Goal: Task Accomplishment & Management: Complete application form

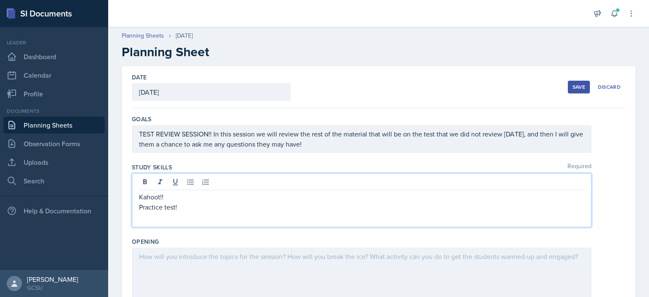
scroll to position [62, 0]
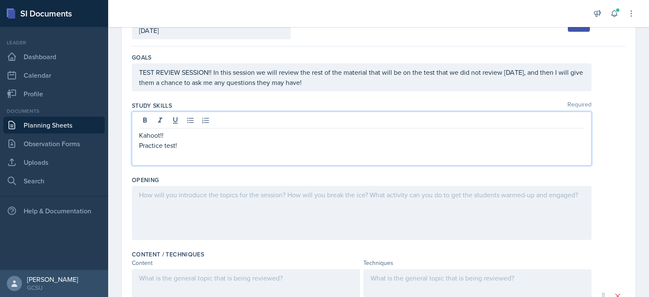
click at [278, 172] on div "Opening" at bounding box center [379, 209] width 494 height 74
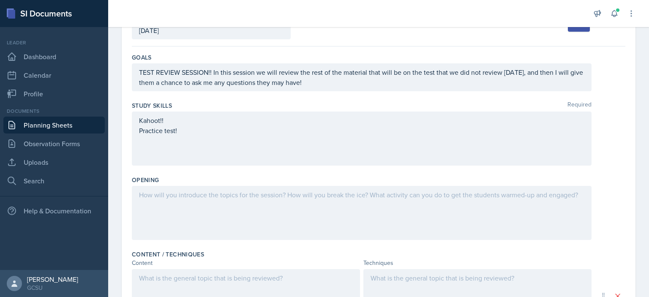
click at [191, 130] on div "Kahoot!! Practice test!" at bounding box center [362, 125] width 446 height 20
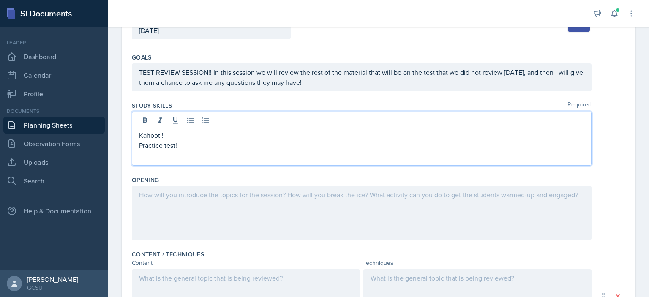
click at [186, 140] on p "Practice test!" at bounding box center [362, 145] width 446 height 10
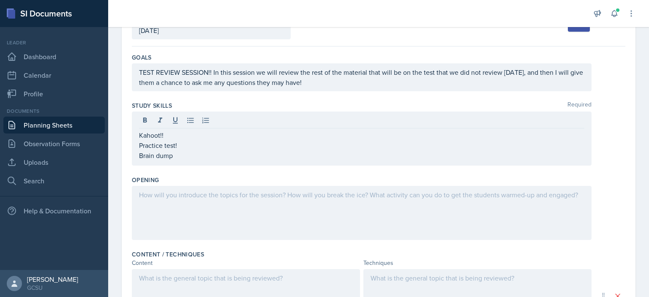
click at [190, 204] on div at bounding box center [362, 213] width 460 height 54
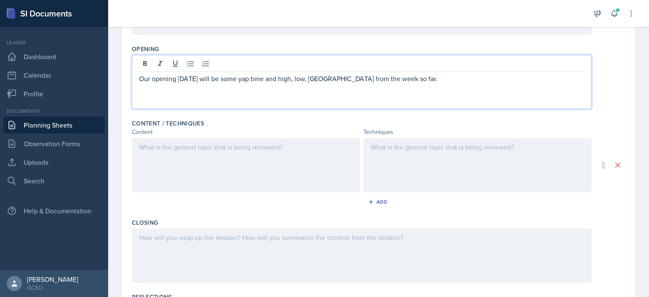
click at [266, 164] on div at bounding box center [246, 165] width 228 height 54
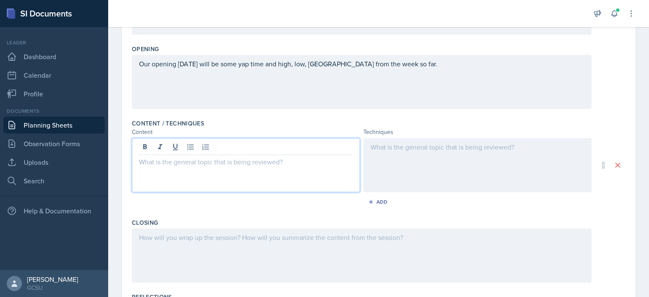
scroll to position [207, 0]
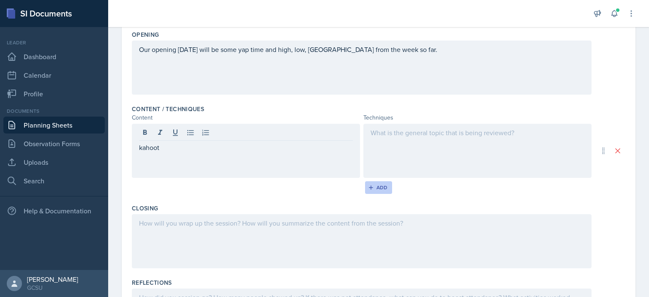
click at [374, 186] on div "Add" at bounding box center [379, 187] width 18 height 7
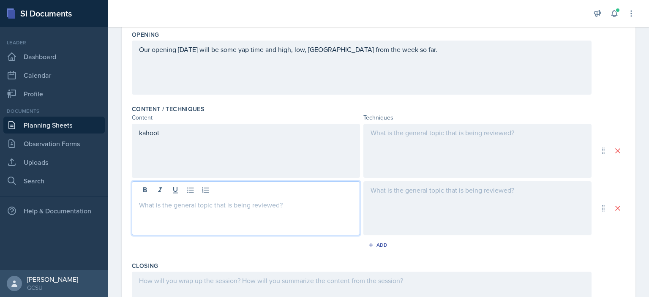
click at [271, 194] on div at bounding box center [246, 208] width 228 height 54
click at [375, 244] on div "Add" at bounding box center [379, 245] width 18 height 7
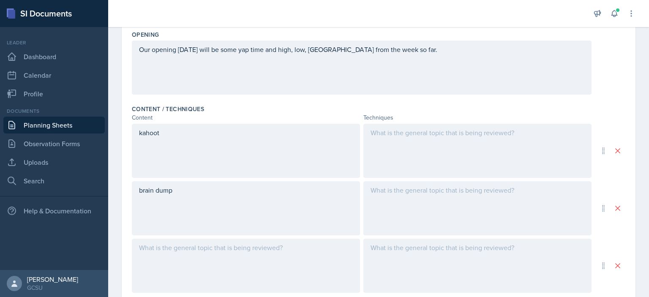
click at [195, 250] on div at bounding box center [246, 266] width 228 height 54
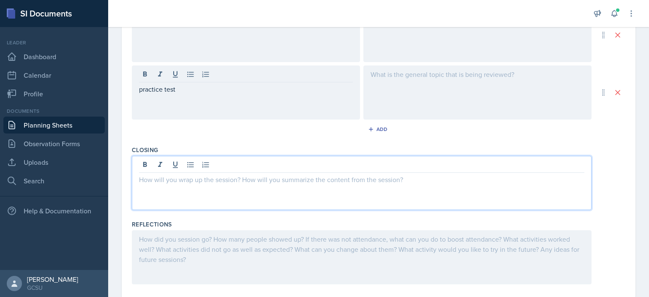
scroll to position [395, 0]
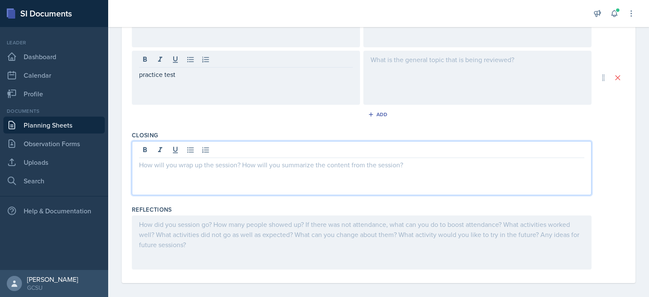
click at [227, 167] on p at bounding box center [362, 165] width 446 height 10
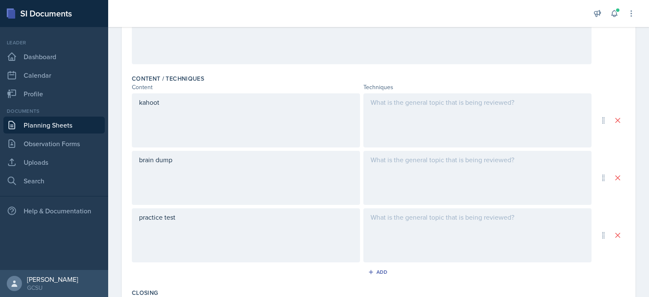
scroll to position [237, 0]
click at [405, 131] on div at bounding box center [478, 121] width 228 height 54
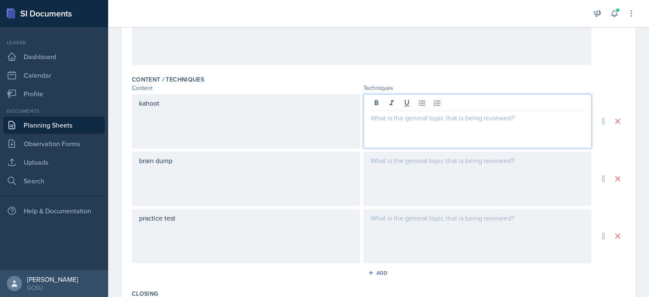
scroll to position [252, 0]
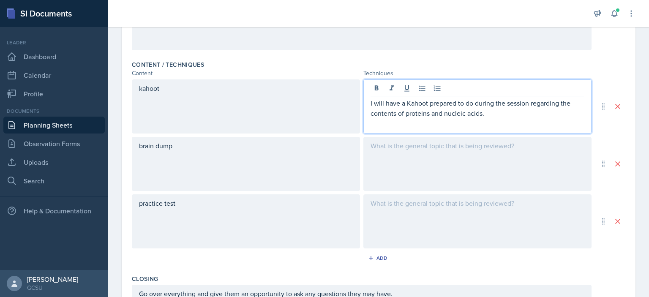
drag, startPoint x: 511, startPoint y: 118, endPoint x: 487, endPoint y: 117, distance: 23.3
click at [487, 117] on div "I will have a Kahoot prepared to do during the session regarding the contents o…" at bounding box center [478, 113] width 214 height 30
drag, startPoint x: 487, startPoint y: 116, endPoint x: 558, endPoint y: 102, distance: 72.1
click at [558, 102] on p "I will have a Kahoot prepared to do during the session regarding the contents o…" at bounding box center [478, 108] width 214 height 20
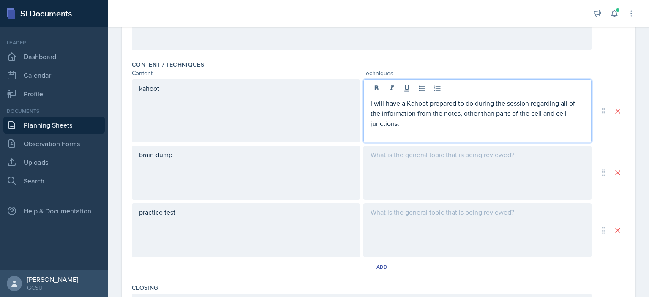
click at [472, 168] on div at bounding box center [478, 173] width 228 height 54
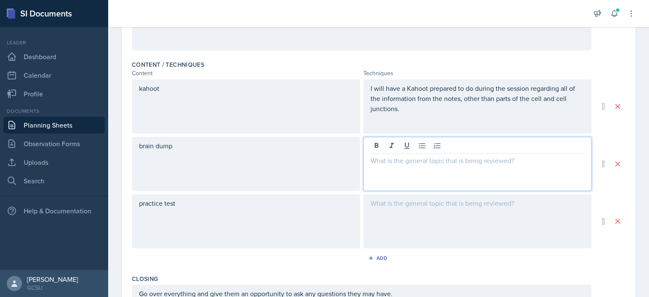
scroll to position [266, 0]
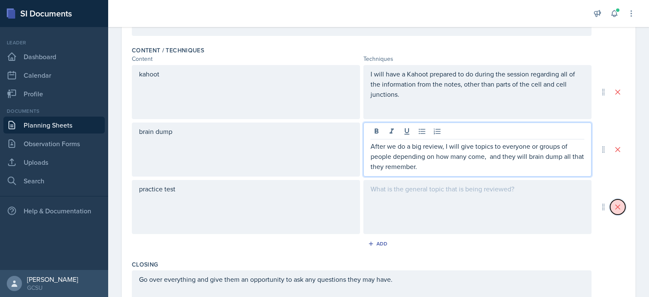
click at [615, 206] on icon at bounding box center [618, 207] width 8 height 8
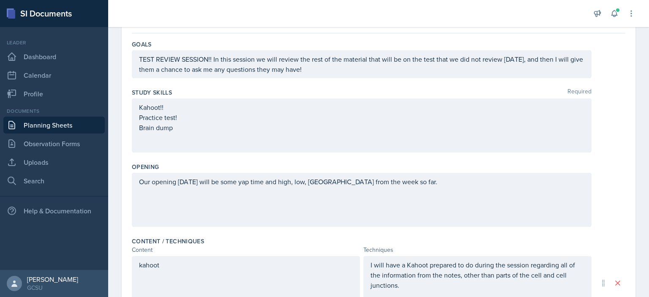
scroll to position [59, 0]
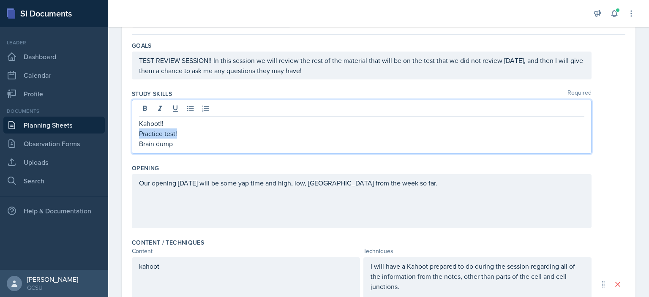
drag, startPoint x: 185, startPoint y: 131, endPoint x: 106, endPoint y: 137, distance: 78.9
click at [106, 137] on div "SI Documents Leader Dashboard Calendar Profile Documents Planning Sheets Observ…" at bounding box center [324, 148] width 649 height 297
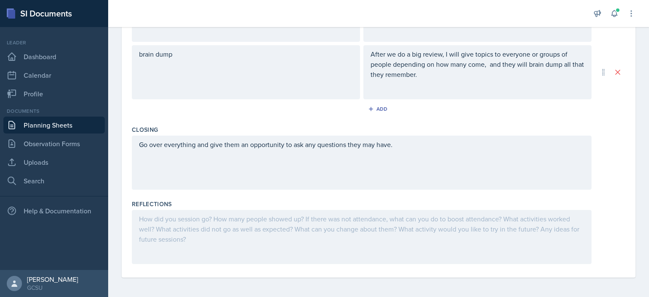
scroll to position [0, 0]
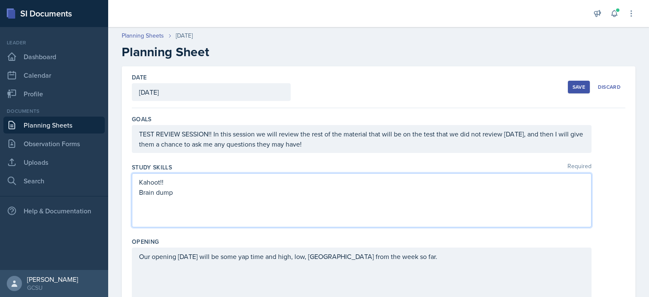
click at [570, 93] on button "Save" at bounding box center [579, 87] width 22 height 13
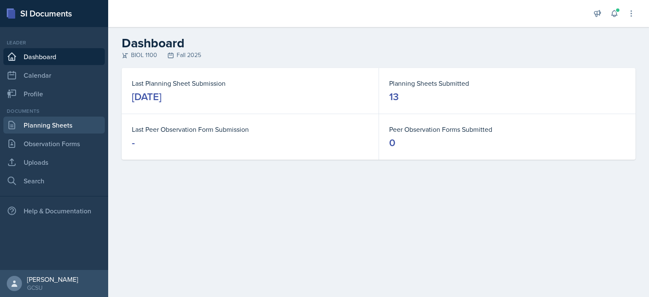
click at [73, 123] on link "Planning Sheets" at bounding box center [53, 125] width 101 height 17
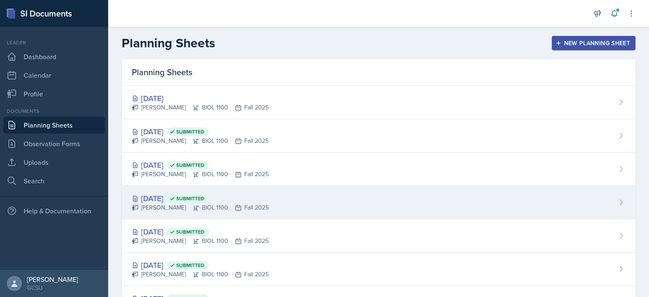
click at [178, 197] on div "[DATE] Submitted" at bounding box center [200, 198] width 137 height 11
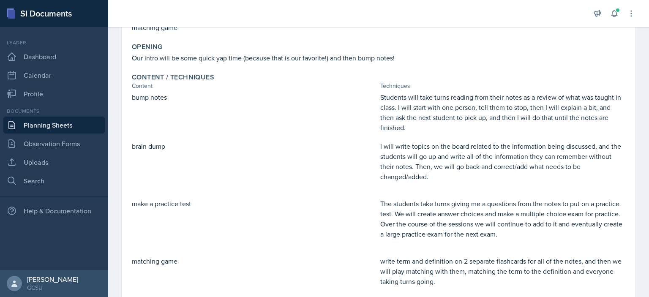
scroll to position [171, 0]
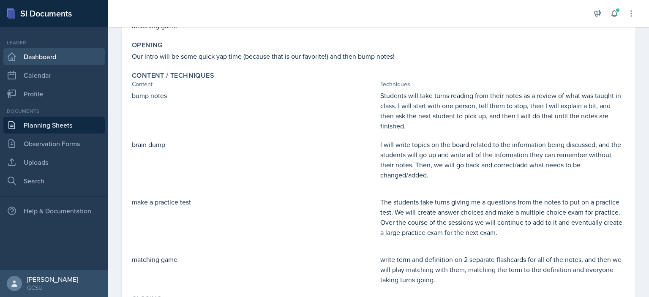
click at [48, 55] on link "Dashboard" at bounding box center [53, 56] width 101 height 17
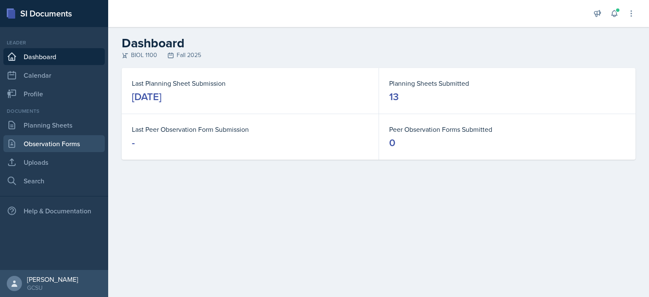
click at [54, 149] on link "Observation Forms" at bounding box center [53, 143] width 101 height 17
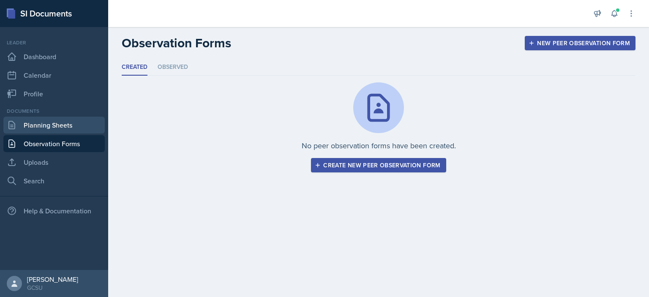
click at [55, 123] on link "Planning Sheets" at bounding box center [53, 125] width 101 height 17
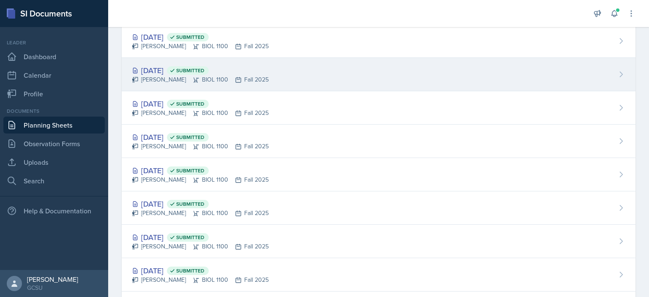
scroll to position [98, 0]
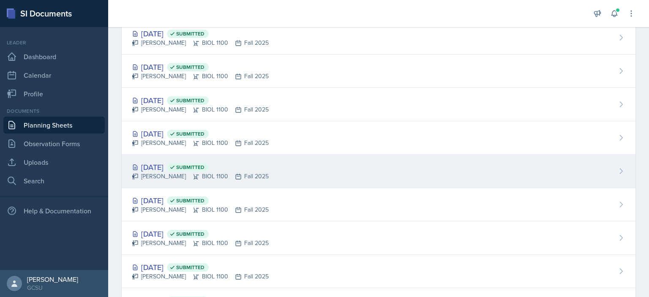
click at [182, 177] on div "[PERSON_NAME] BIOL 1100 Fall 2025" at bounding box center [200, 176] width 137 height 9
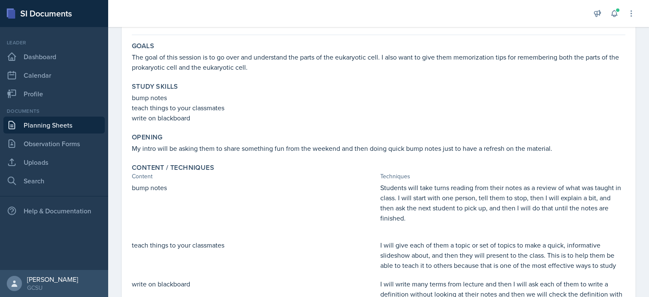
scroll to position [6, 0]
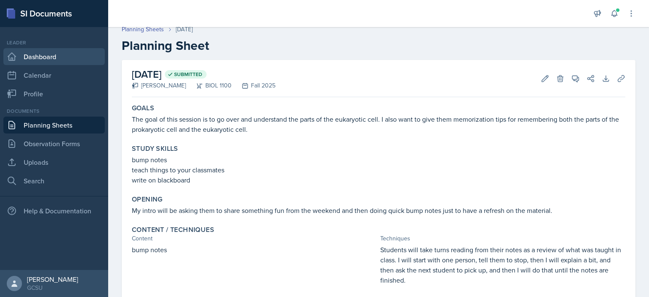
click at [37, 52] on link "Dashboard" at bounding box center [53, 56] width 101 height 17
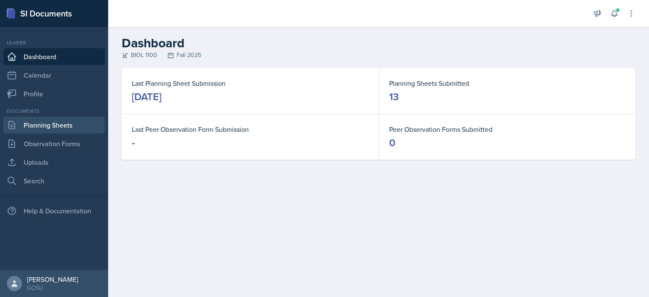
click at [48, 127] on link "Planning Sheets" at bounding box center [53, 125] width 101 height 17
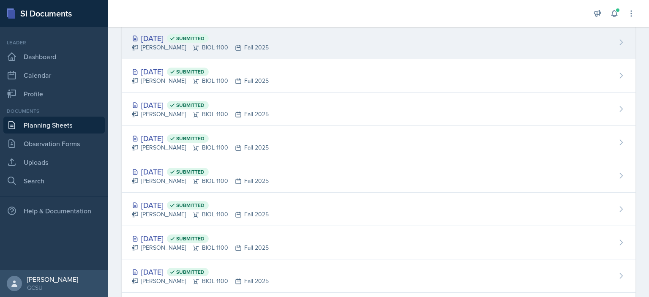
scroll to position [227, 0]
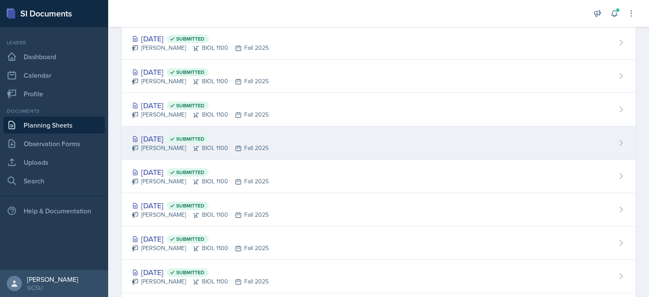
click at [148, 147] on div "[PERSON_NAME] BIOL 1100 Fall 2025" at bounding box center [200, 148] width 137 height 9
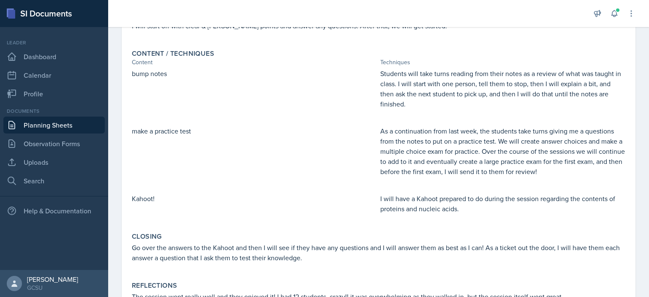
scroll to position [213, 0]
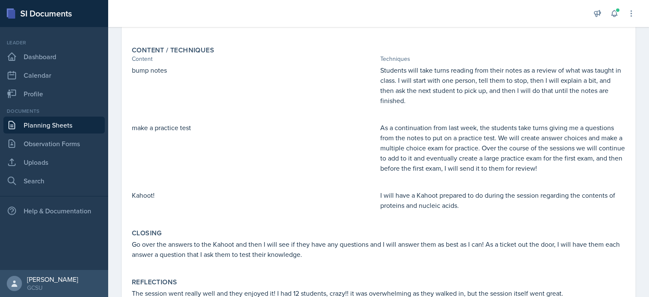
click at [429, 195] on p "I will have a Kahoot prepared to do during the session regarding the contents o…" at bounding box center [503, 200] width 245 height 20
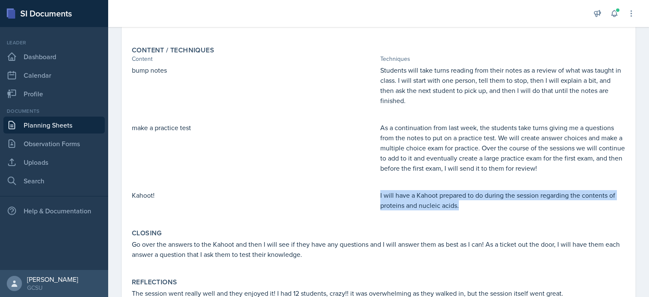
click at [429, 195] on p "I will have a Kahoot prepared to do during the session regarding the contents o…" at bounding box center [503, 200] width 245 height 20
copy p "I will have a Kahoot prepared to do during the session regarding the contents o…"
